Goal: Task Accomplishment & Management: Use online tool/utility

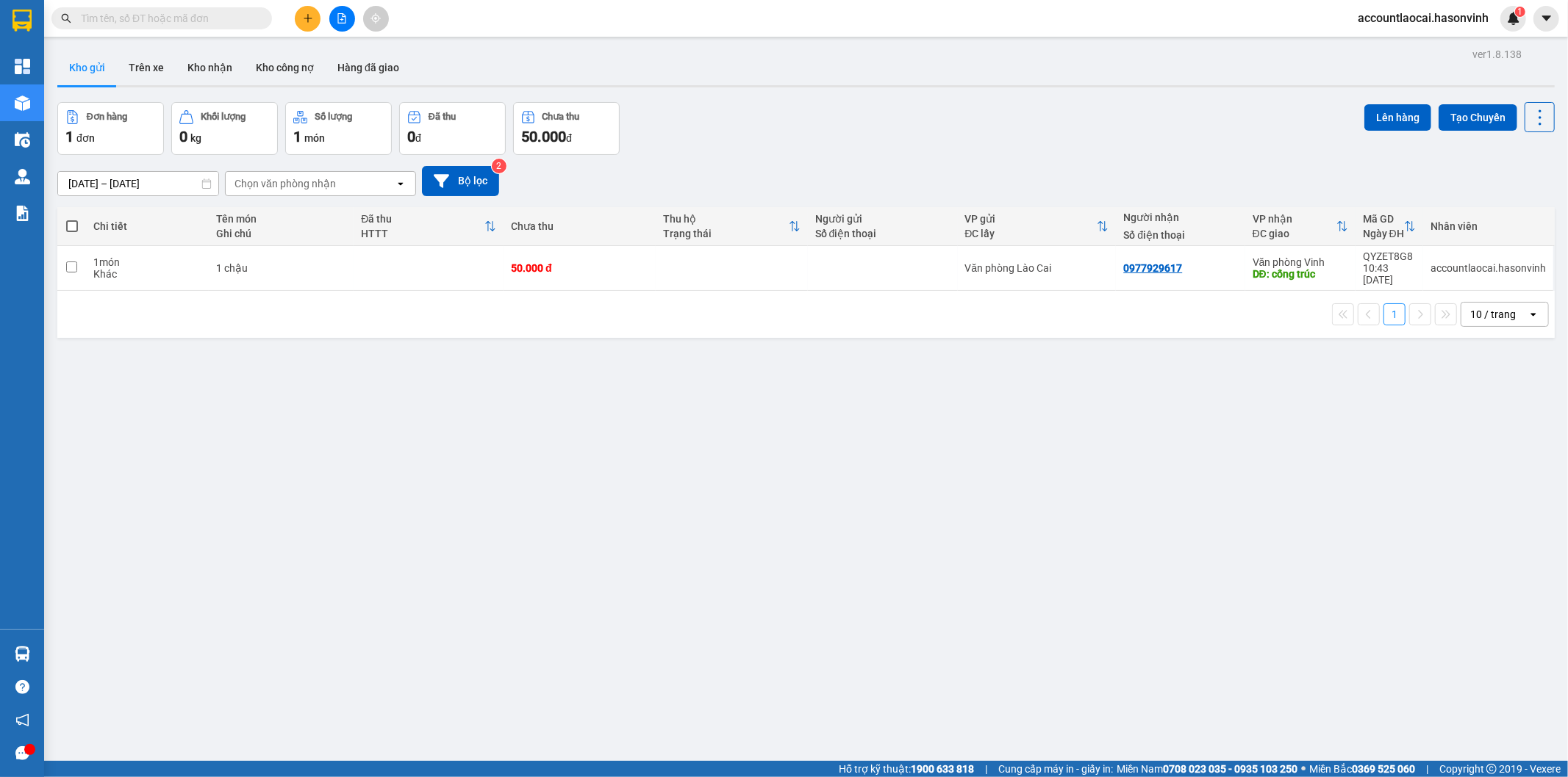
click at [345, 18] on icon "file-add" at bounding box center [342, 18] width 8 height 10
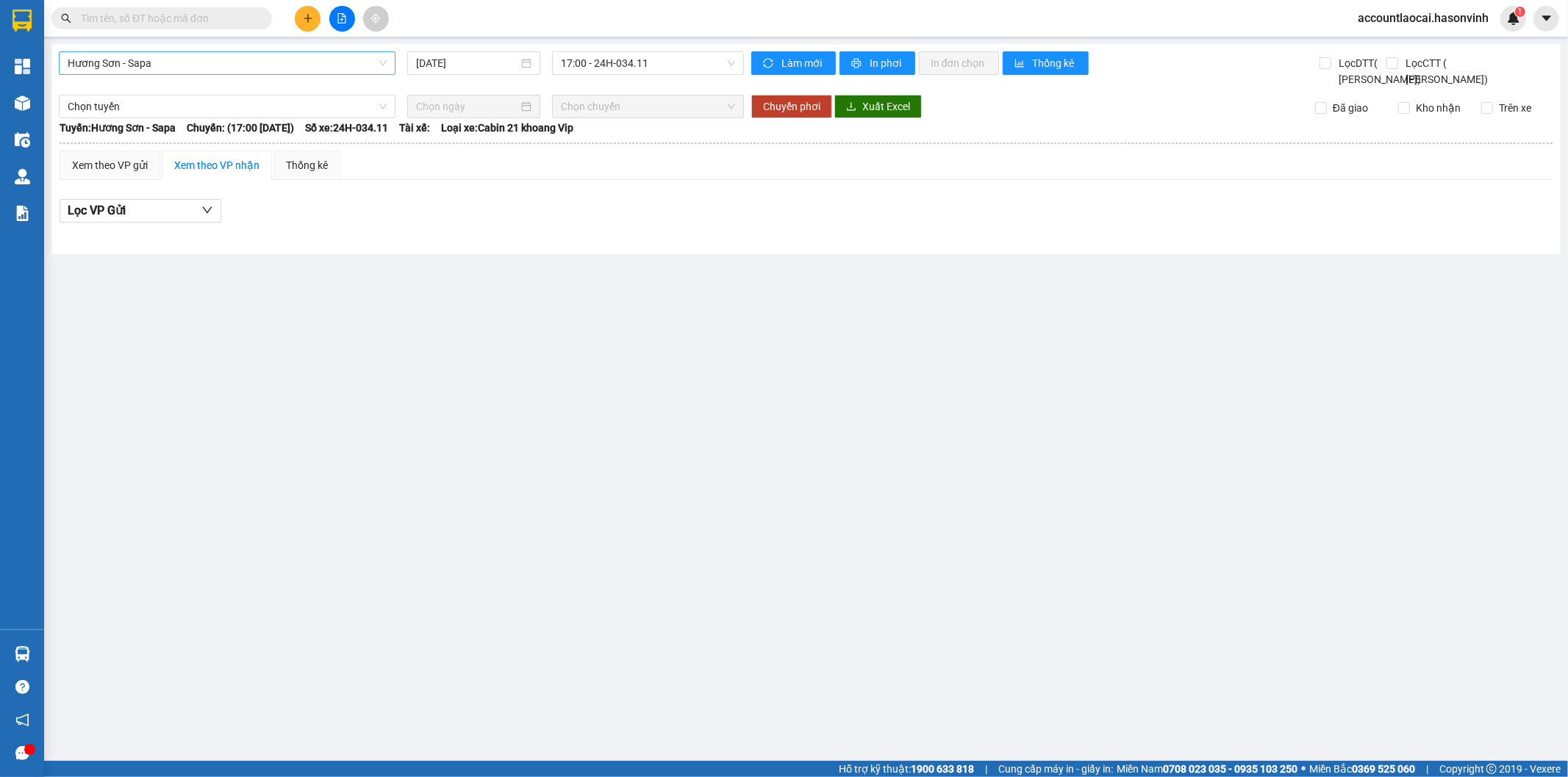
click at [250, 54] on span "Hương Sơn - Sapa" at bounding box center [227, 63] width 319 height 22
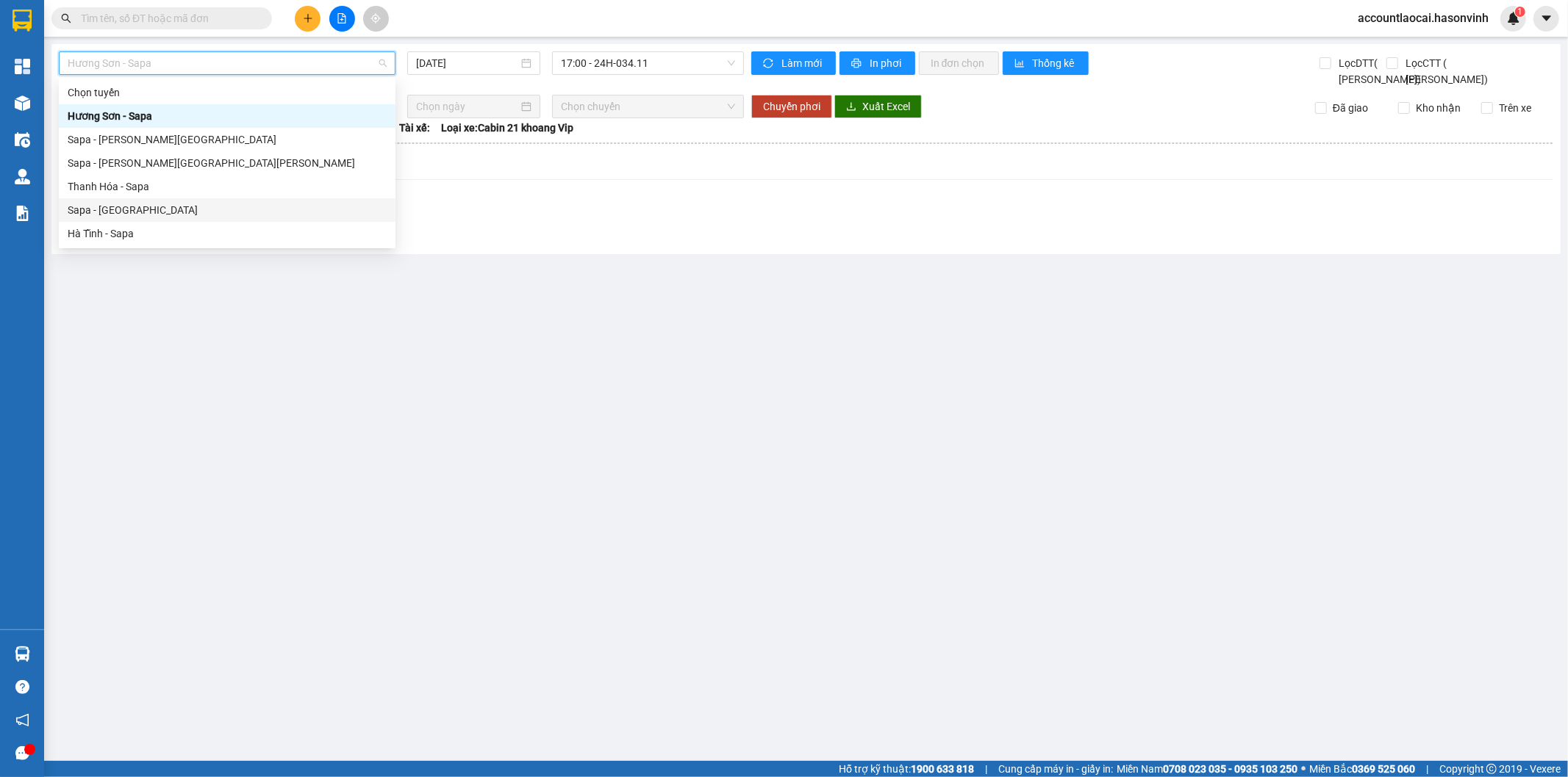
click at [108, 207] on div "Sapa - [GEOGRAPHIC_DATA]" at bounding box center [227, 210] width 319 height 16
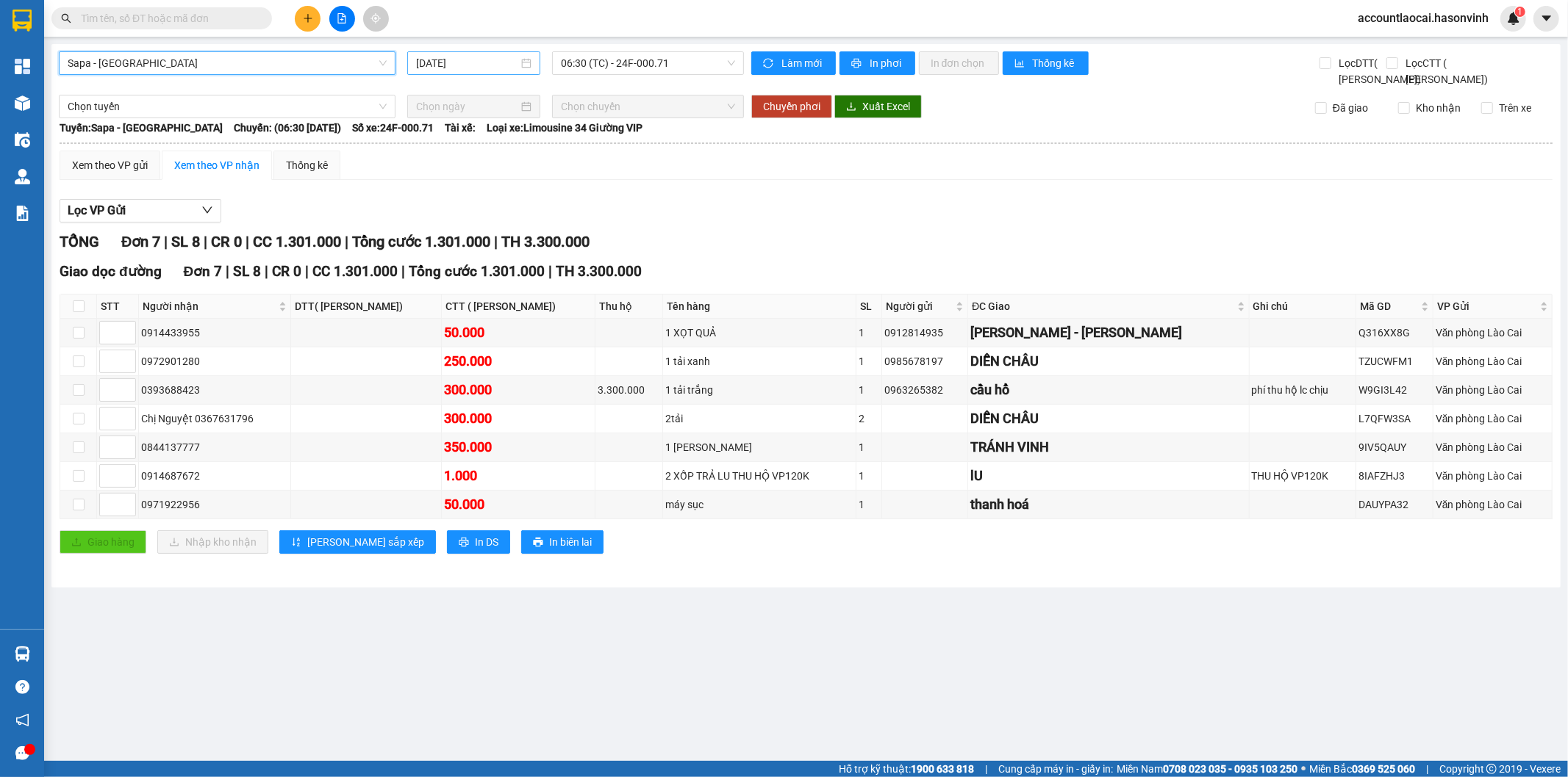
click at [466, 64] on input "[DATE]" at bounding box center [466, 63] width 102 height 16
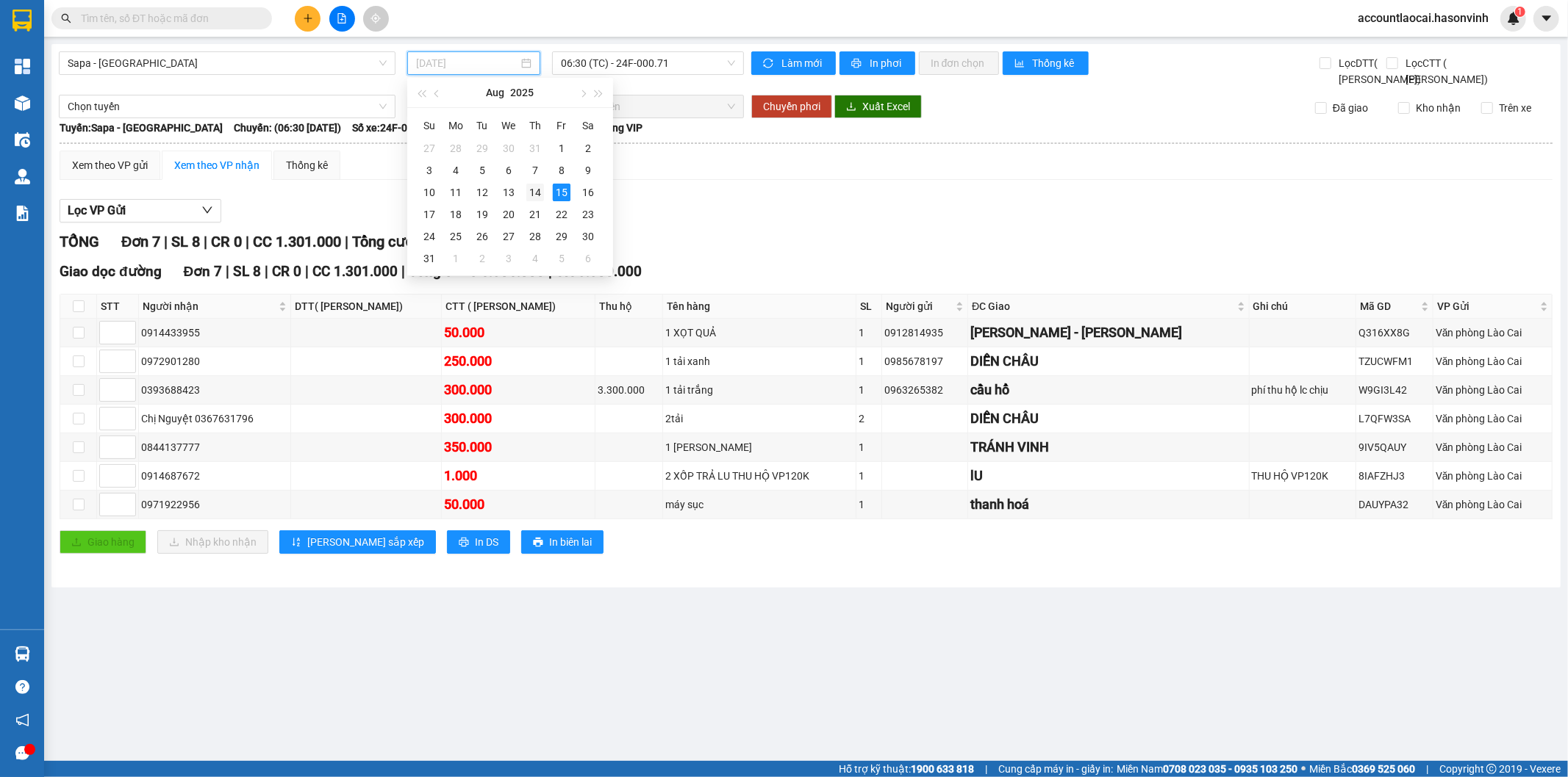
click at [526, 192] on div "14" at bounding box center [535, 192] width 18 height 18
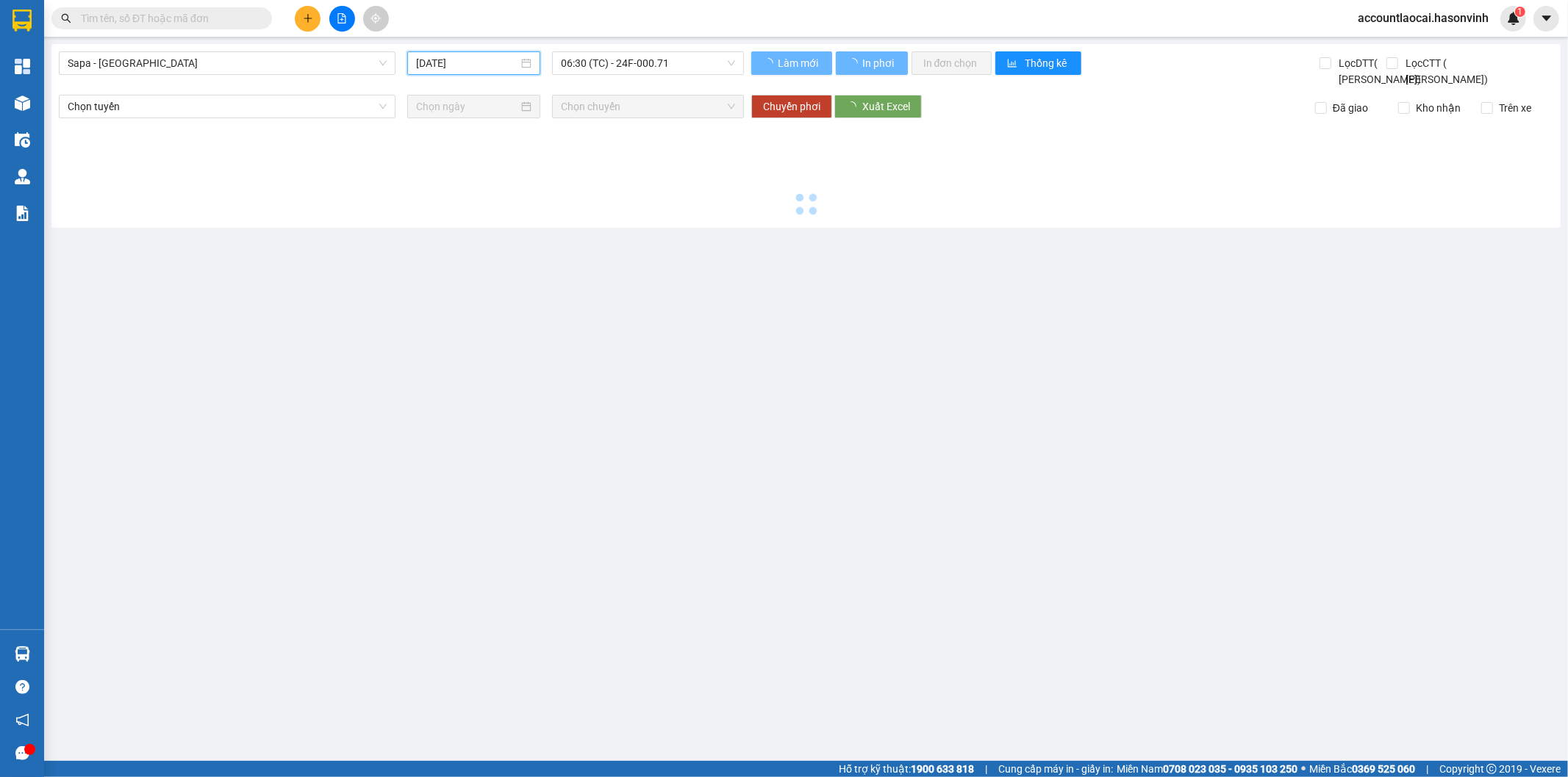
type input "[DATE]"
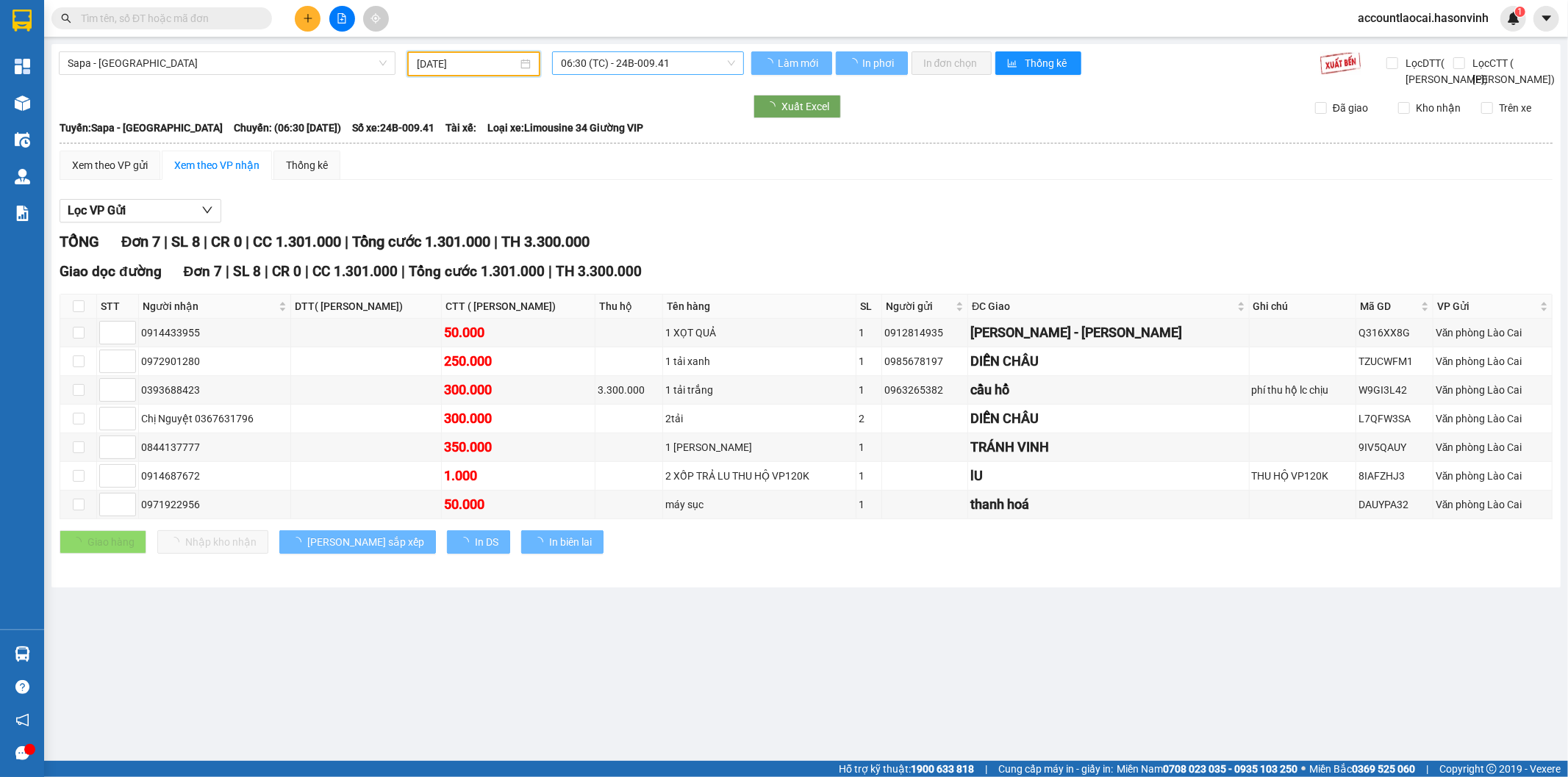
click at [642, 64] on span "06:30 (TC) - 24B-009.41" at bounding box center [647, 63] width 173 height 22
click at [642, 119] on div "06:30 (TC) - 24B-009.41" at bounding box center [618, 116] width 115 height 16
click at [623, 67] on span "06:30 (TC) - 24B-009.41" at bounding box center [647, 63] width 173 height 22
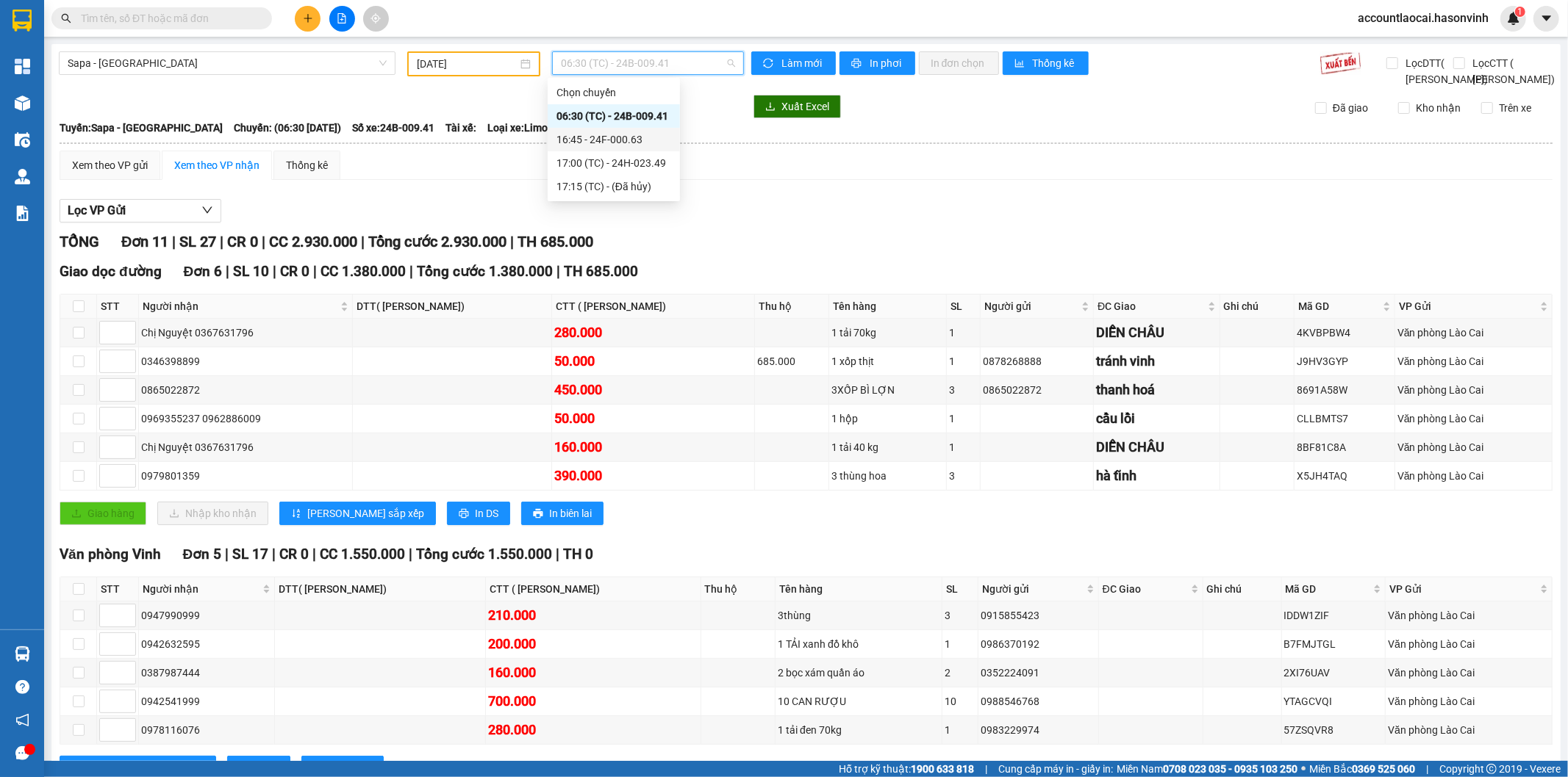
click at [627, 142] on div "16:45 - 24F-000.63" at bounding box center [614, 139] width 115 height 16
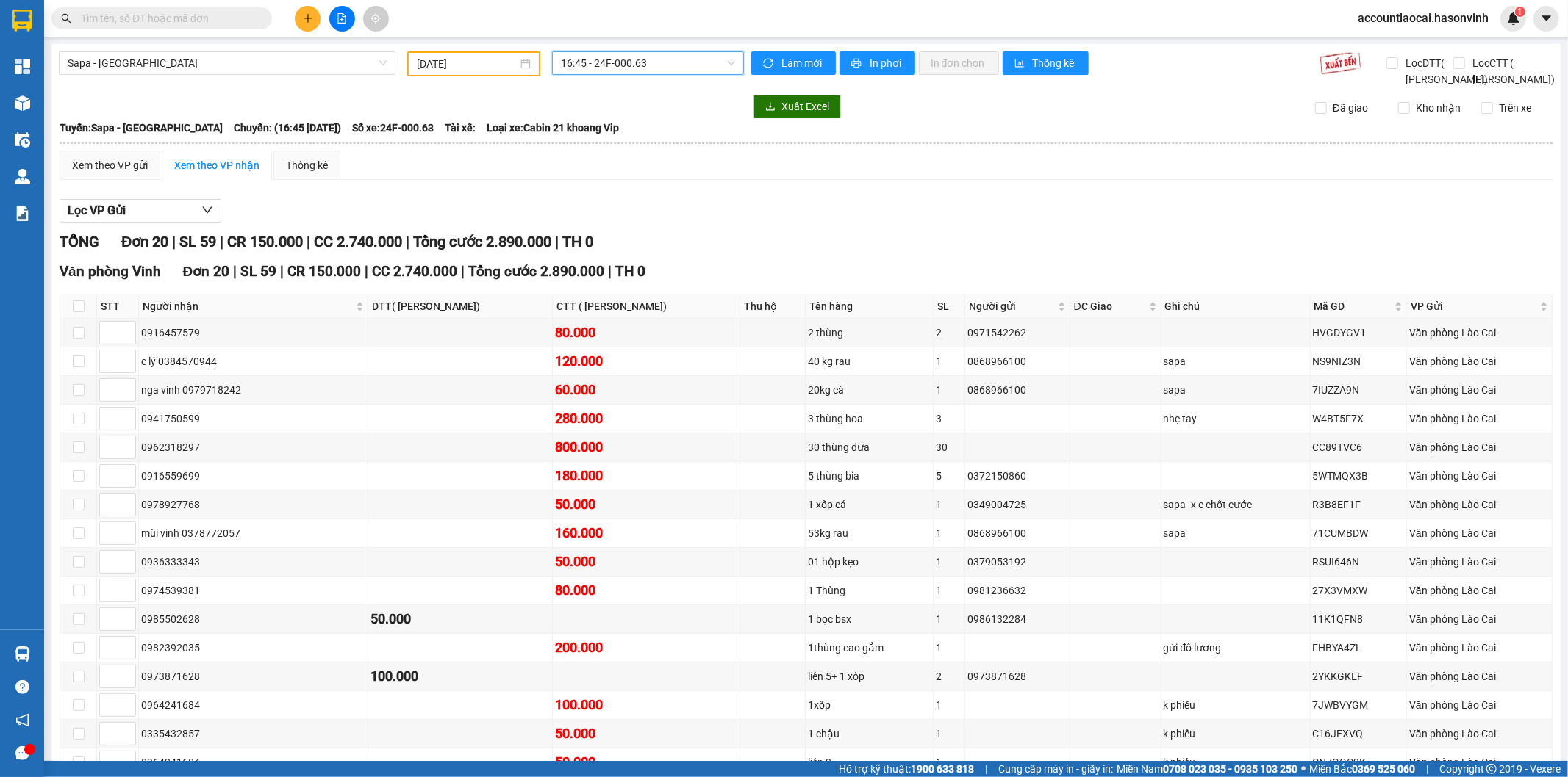
click at [650, 62] on span "16:45 - 24F-000.63" at bounding box center [647, 63] width 173 height 22
click at [647, 167] on div "17:00 (TC) - 24H-023.49" at bounding box center [614, 162] width 115 height 16
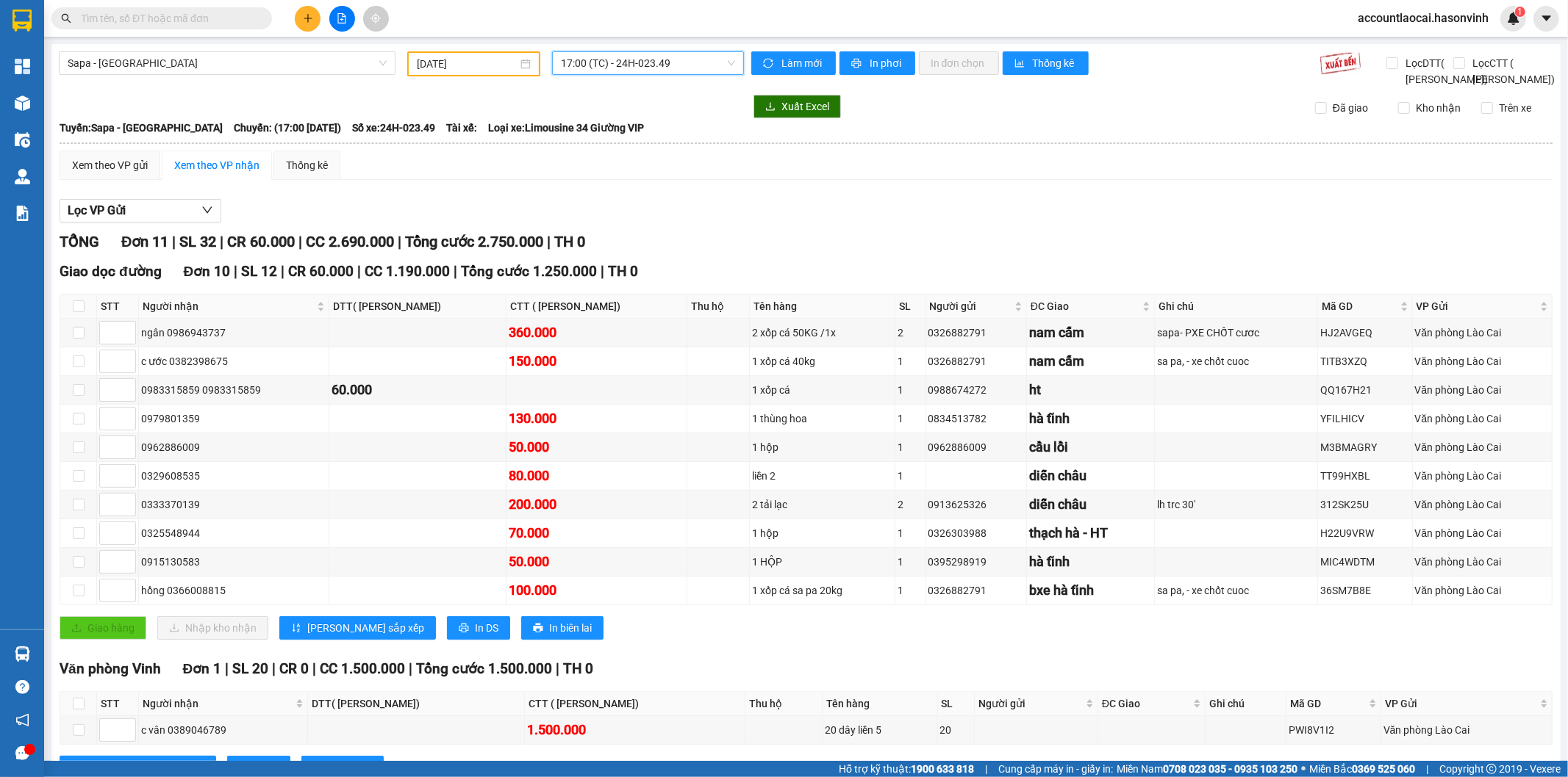
scroll to position [78, 0]
